Goal: Transaction & Acquisition: Purchase product/service

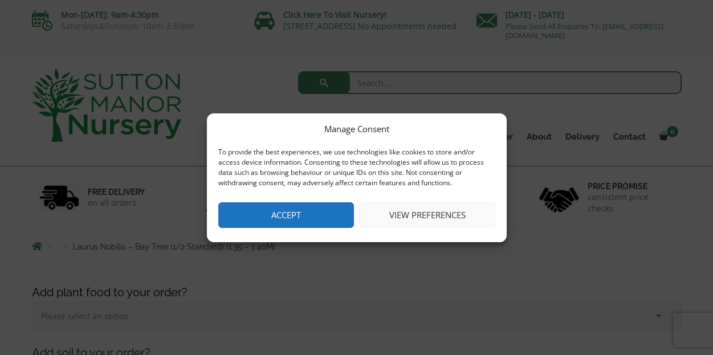
click at [301, 213] on button "Accept" at bounding box center [286, 215] width 136 height 26
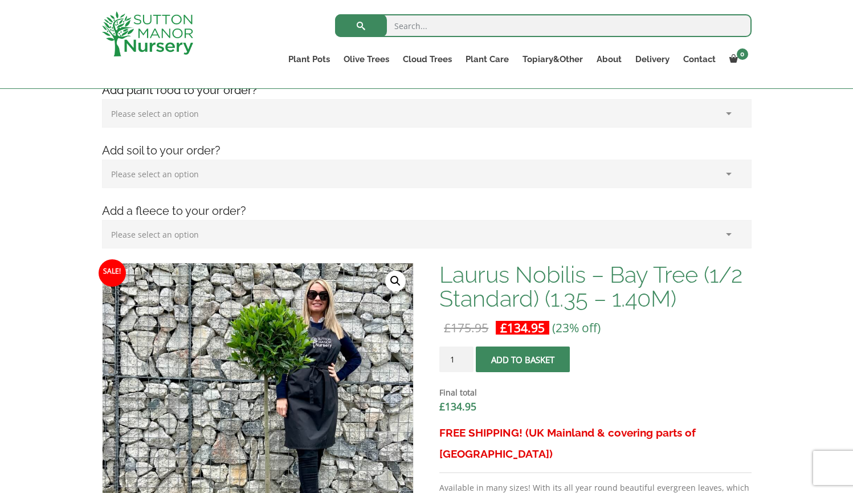
scroll to position [262, 0]
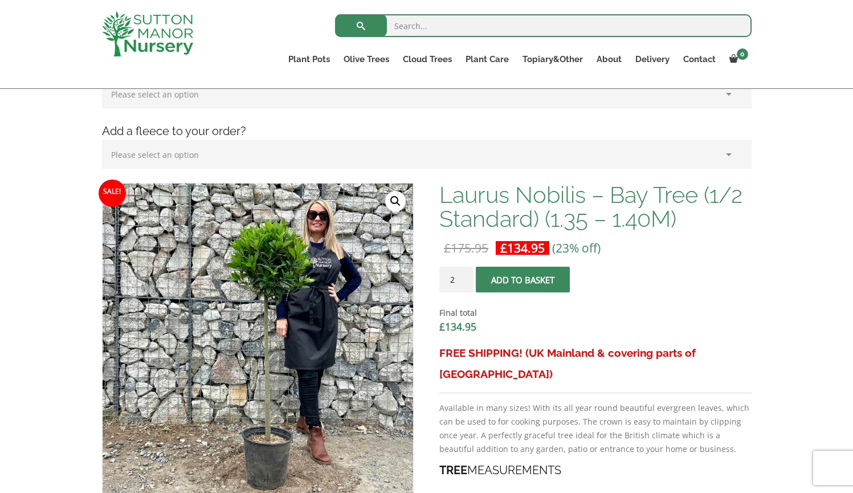
click at [464, 278] on input "2" at bounding box center [456, 280] width 34 height 26
click at [464, 278] on input "3" at bounding box center [456, 280] width 34 height 26
click at [464, 278] on input "4" at bounding box center [456, 280] width 34 height 26
click at [464, 278] on input "5" at bounding box center [456, 280] width 34 height 26
click at [464, 278] on input "6" at bounding box center [456, 280] width 34 height 26
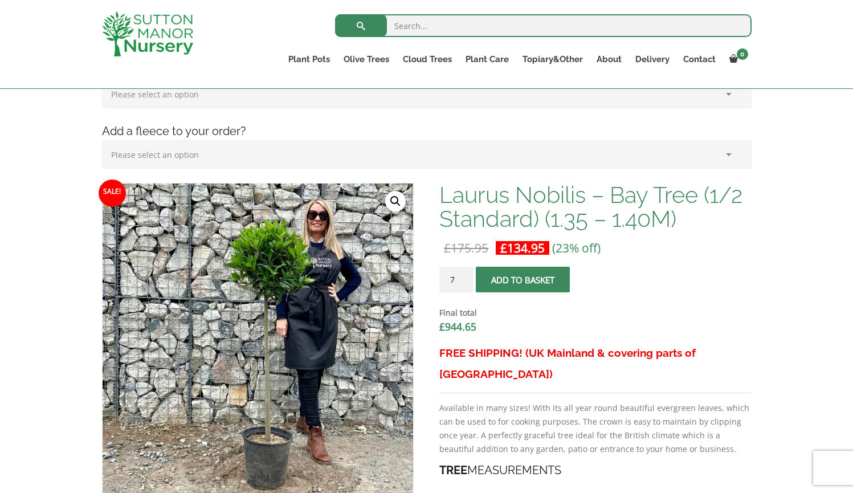
click at [464, 278] on input "7" at bounding box center [456, 280] width 34 height 26
click at [464, 278] on input "8" at bounding box center [456, 280] width 34 height 26
click at [464, 278] on input "9" at bounding box center [456, 280] width 34 height 26
click at [464, 278] on input "10" at bounding box center [456, 280] width 34 height 26
click at [464, 278] on input "11" at bounding box center [456, 280] width 34 height 26
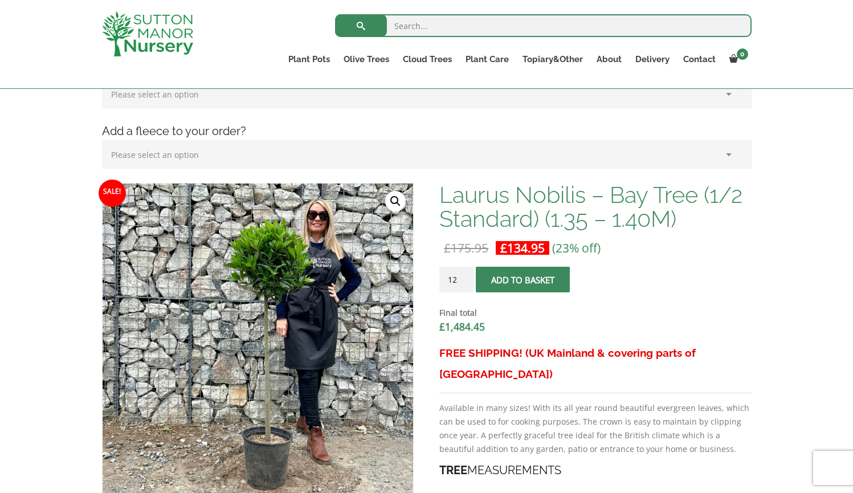
click at [464, 278] on input "12" at bounding box center [456, 280] width 34 height 26
type input "13"
click at [464, 278] on input "13" at bounding box center [456, 280] width 34 height 26
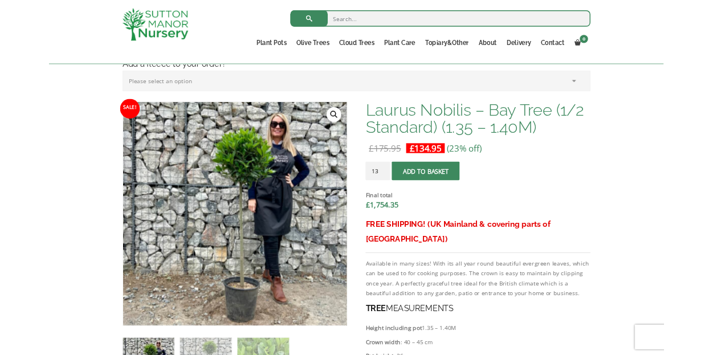
scroll to position [327, 0]
